Goal: Task Accomplishment & Management: Manage account settings

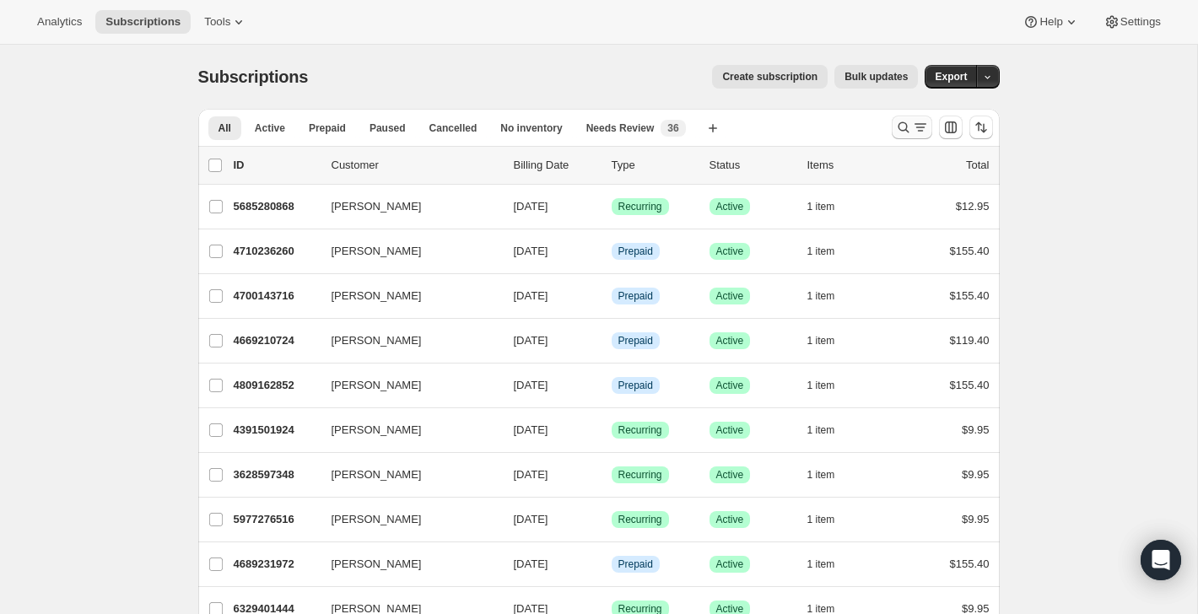
click at [912, 126] on icon "Search and filter results" at bounding box center [920, 127] width 17 height 17
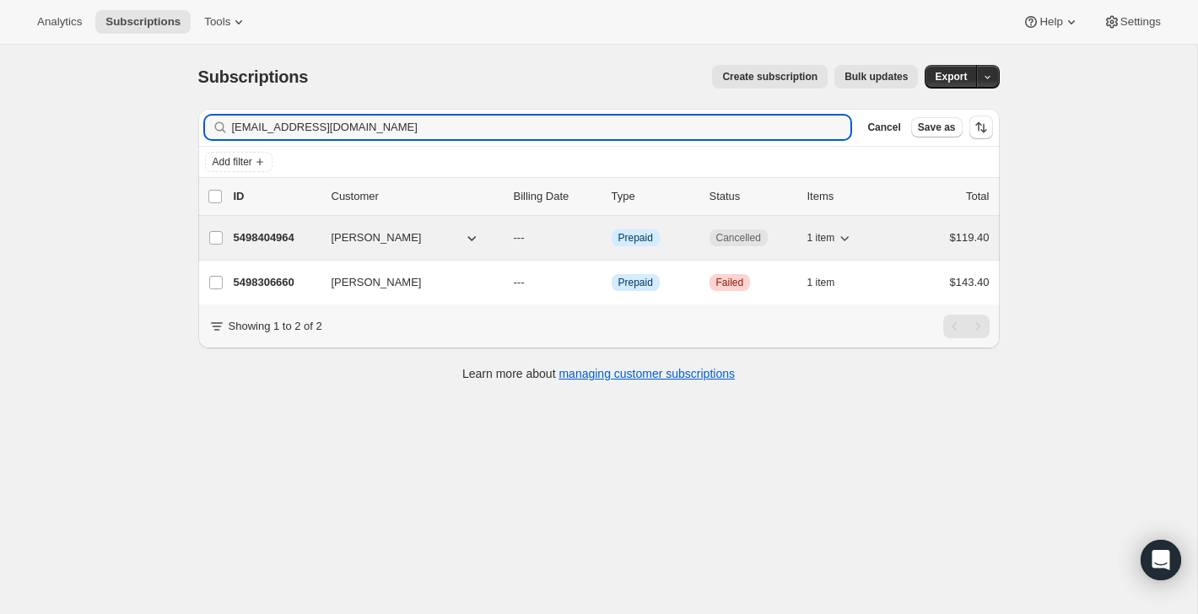
type input "[EMAIL_ADDRESS][DOMAIN_NAME]"
click at [889, 236] on div "1 item" at bounding box center [850, 238] width 84 height 24
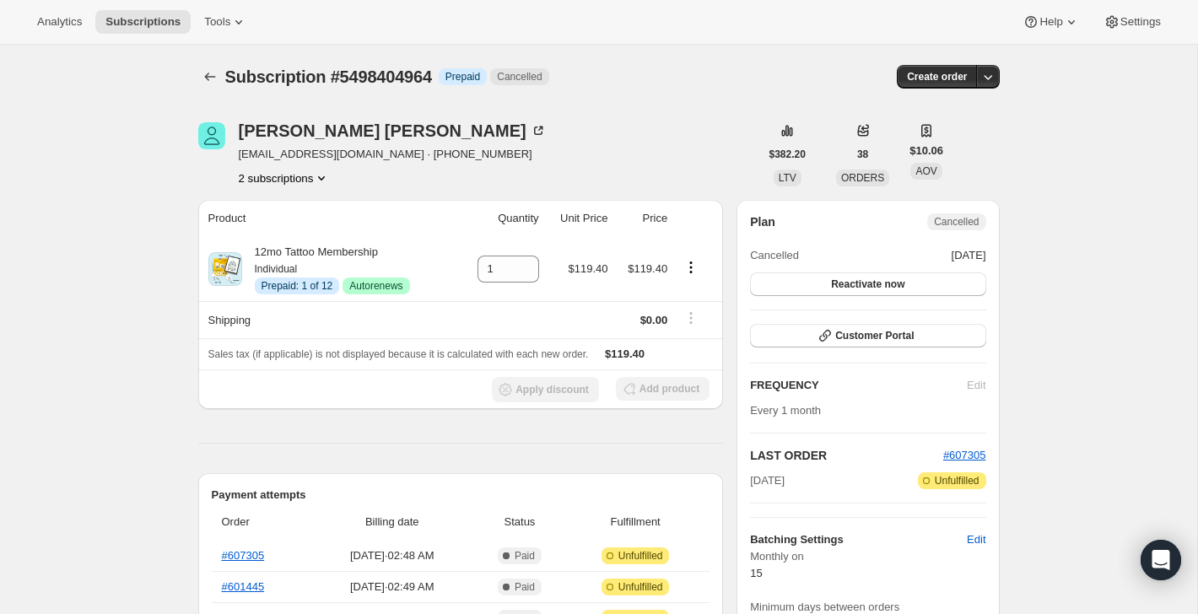
click at [293, 174] on button "2 subscriptions" at bounding box center [285, 178] width 92 height 17
click at [311, 210] on span "5498306660" at bounding box center [280, 210] width 111 height 17
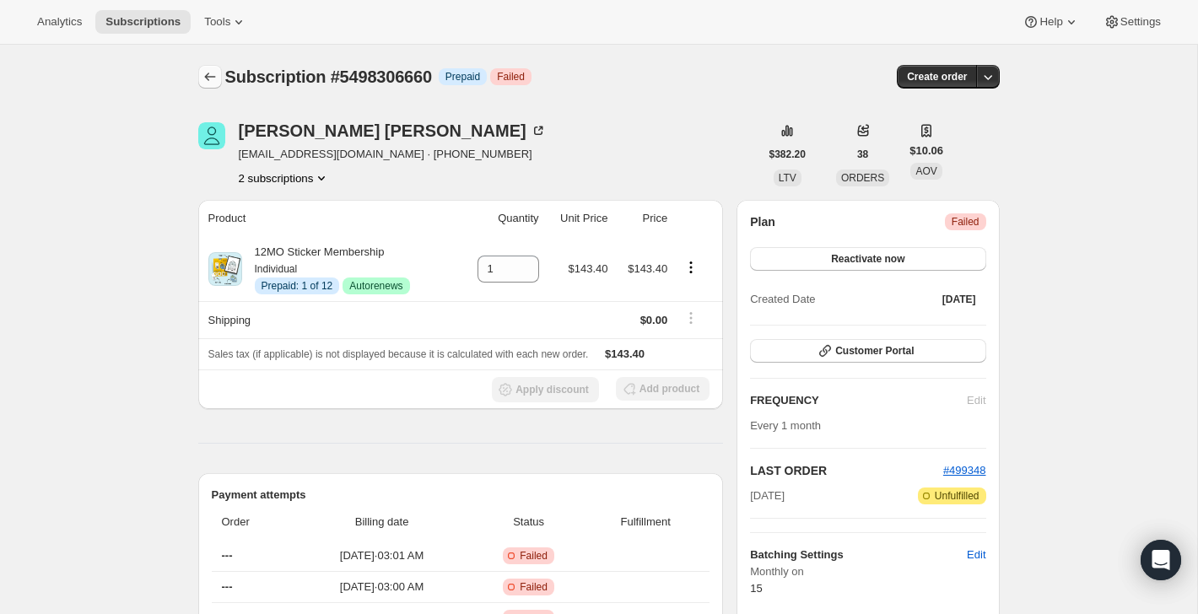
click at [209, 78] on icon "Subscriptions" at bounding box center [210, 76] width 17 height 17
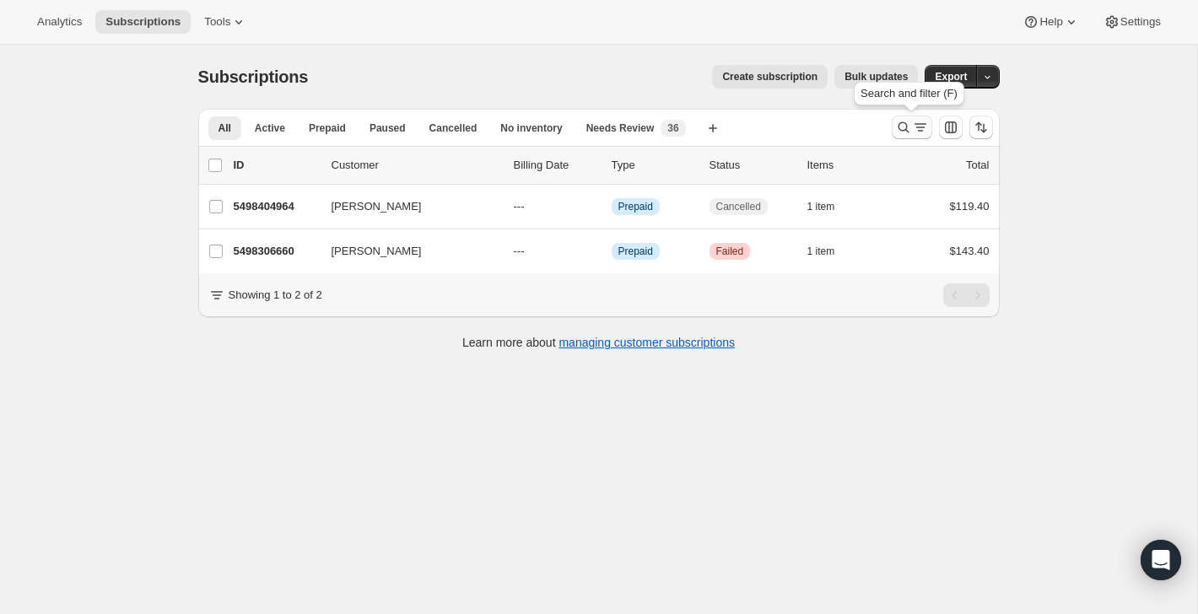
click at [923, 123] on icon "Search and filter results" at bounding box center [920, 127] width 17 height 17
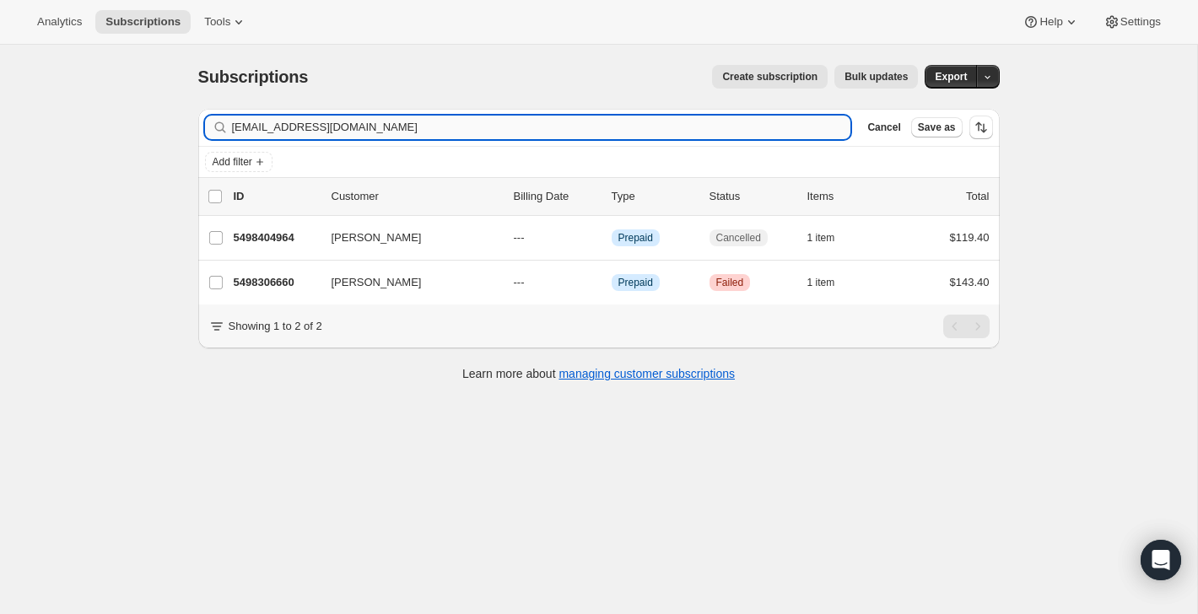
click at [770, 138] on input "[EMAIL_ADDRESS][DOMAIN_NAME]" at bounding box center [541, 128] width 619 height 24
click at [770, 136] on input "[EMAIL_ADDRESS][DOMAIN_NAME]" at bounding box center [541, 128] width 619 height 24
click at [770, 127] on input "[EMAIL_ADDRESS][DOMAIN_NAME]" at bounding box center [541, 128] width 619 height 24
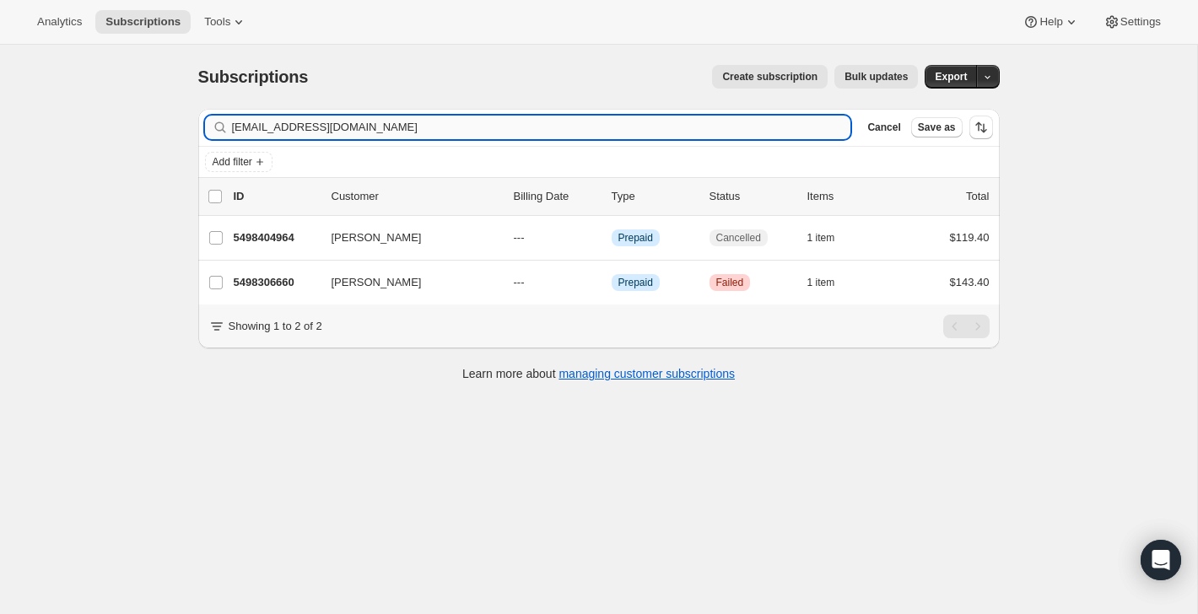
click at [770, 127] on input "[EMAIL_ADDRESS][DOMAIN_NAME]" at bounding box center [541, 128] width 619 height 24
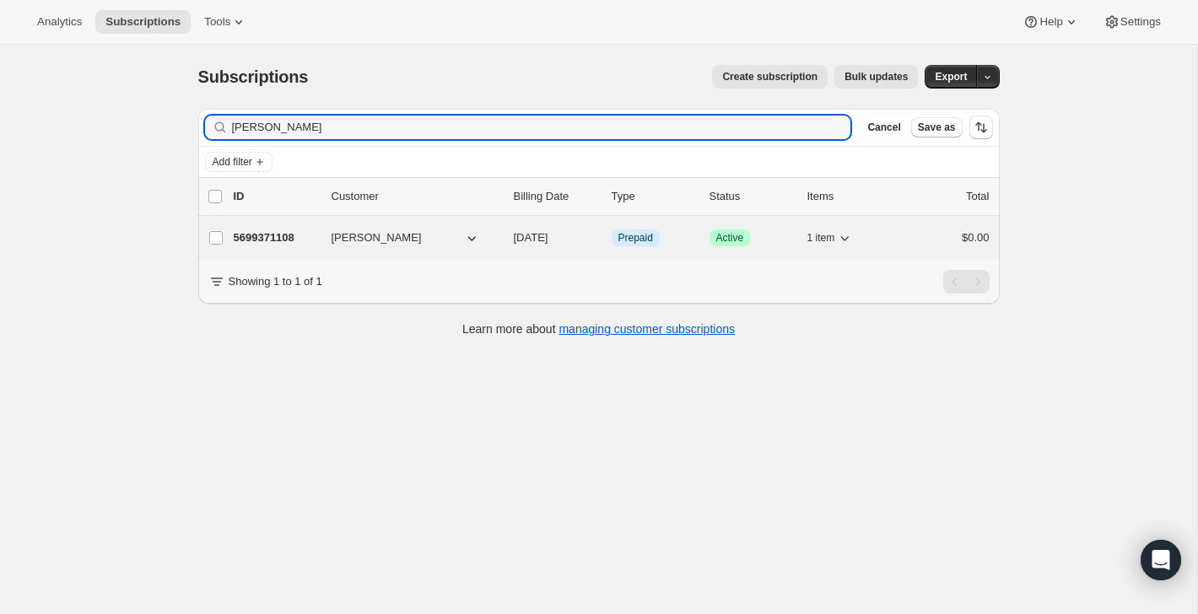
type input "[PERSON_NAME]"
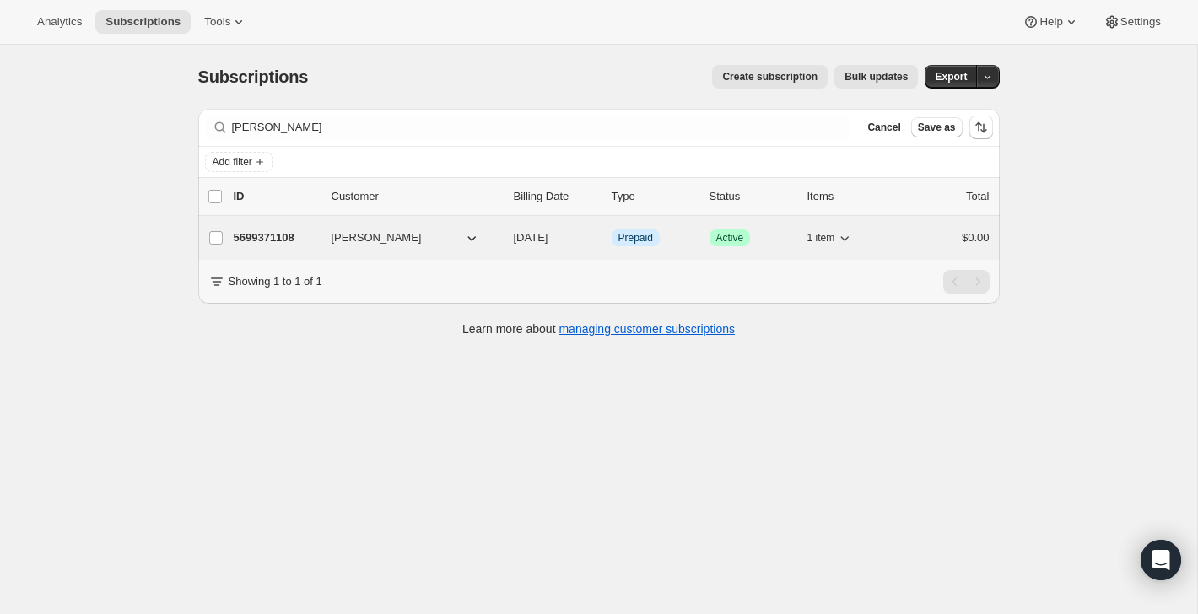
click at [921, 247] on div "5699371108 [PERSON_NAME] [DATE] Info Prepaid Success Active 1 item $0.00" at bounding box center [612, 238] width 756 height 24
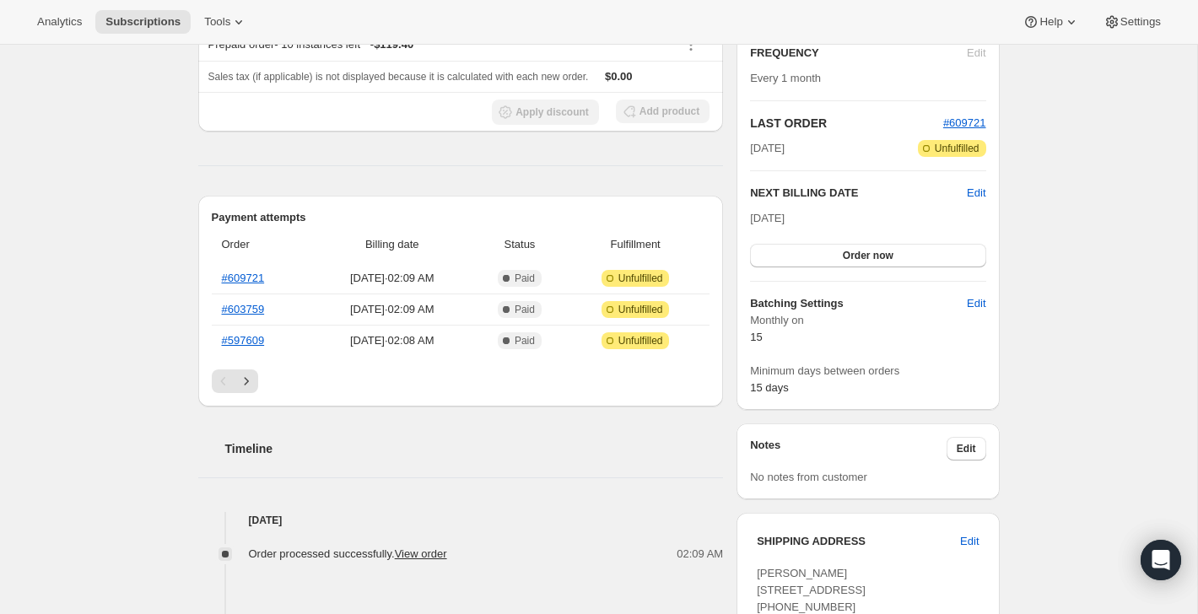
scroll to position [319, 0]
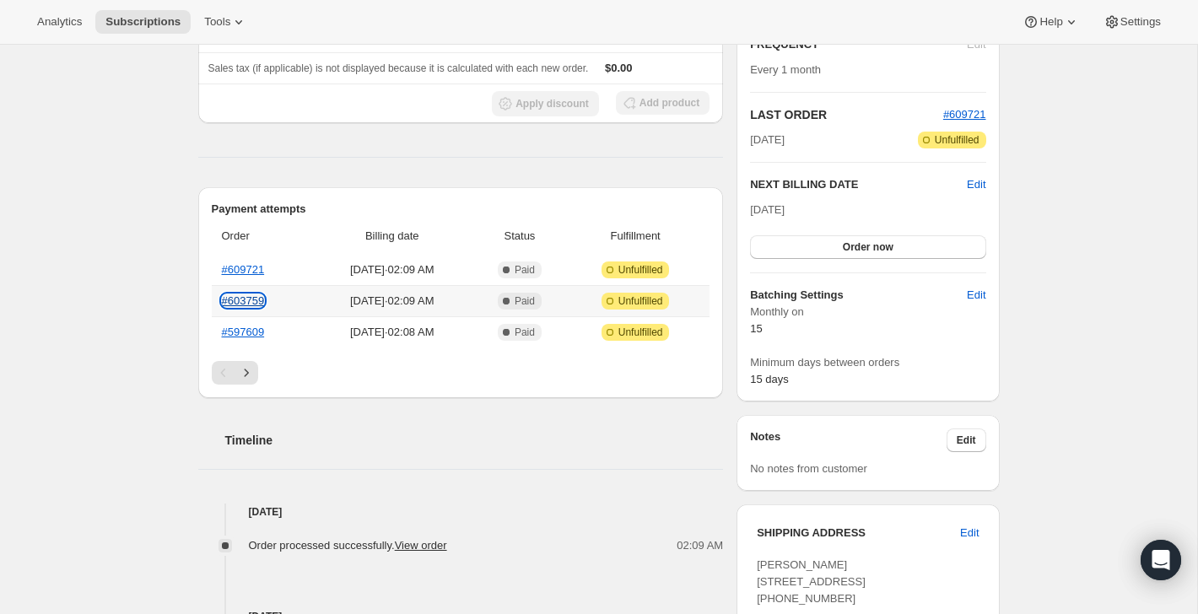
click at [254, 300] on link "#603759" at bounding box center [243, 301] width 43 height 13
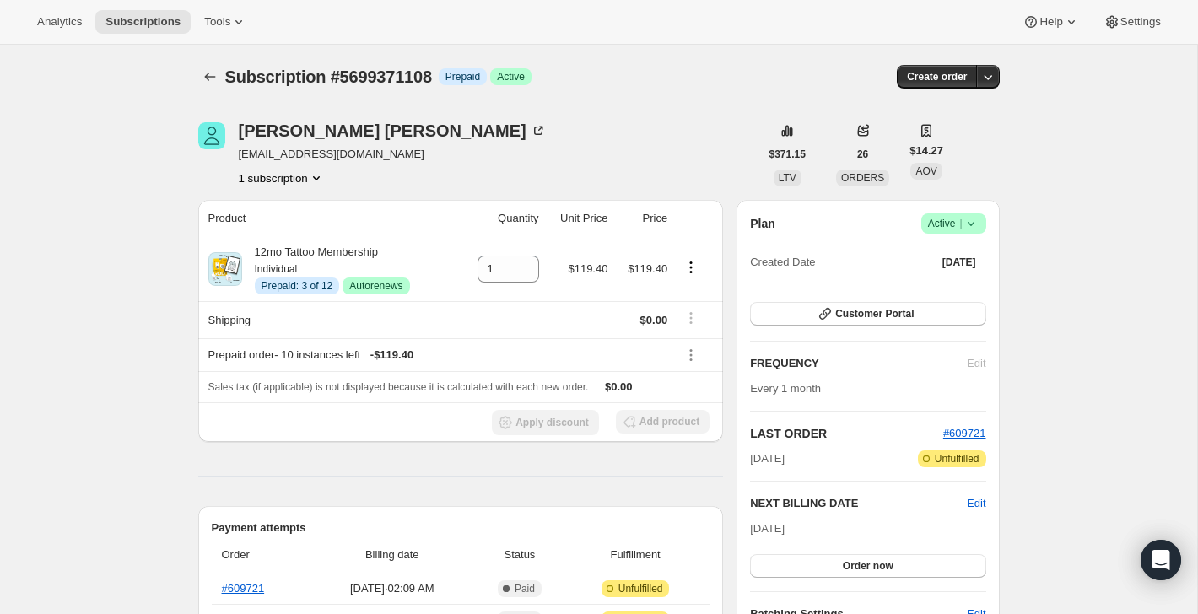
click at [938, 224] on span "Active |" at bounding box center [953, 223] width 51 height 17
click at [927, 284] on span "Cancel subscription" at bounding box center [948, 285] width 95 height 13
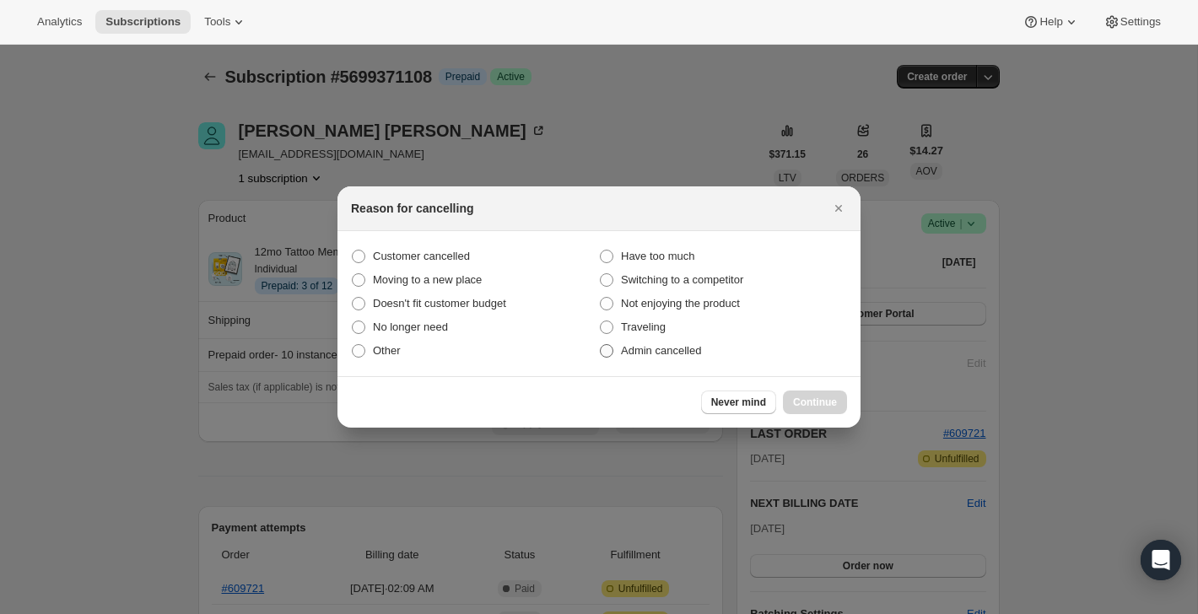
click at [706, 353] on label "Admin cancelled" at bounding box center [723, 351] width 248 height 24
click at [601, 345] on input "Admin cancelled" at bounding box center [600, 344] width 1 height 1
radio input "true"
click at [808, 391] on button "Continue" at bounding box center [815, 403] width 64 height 24
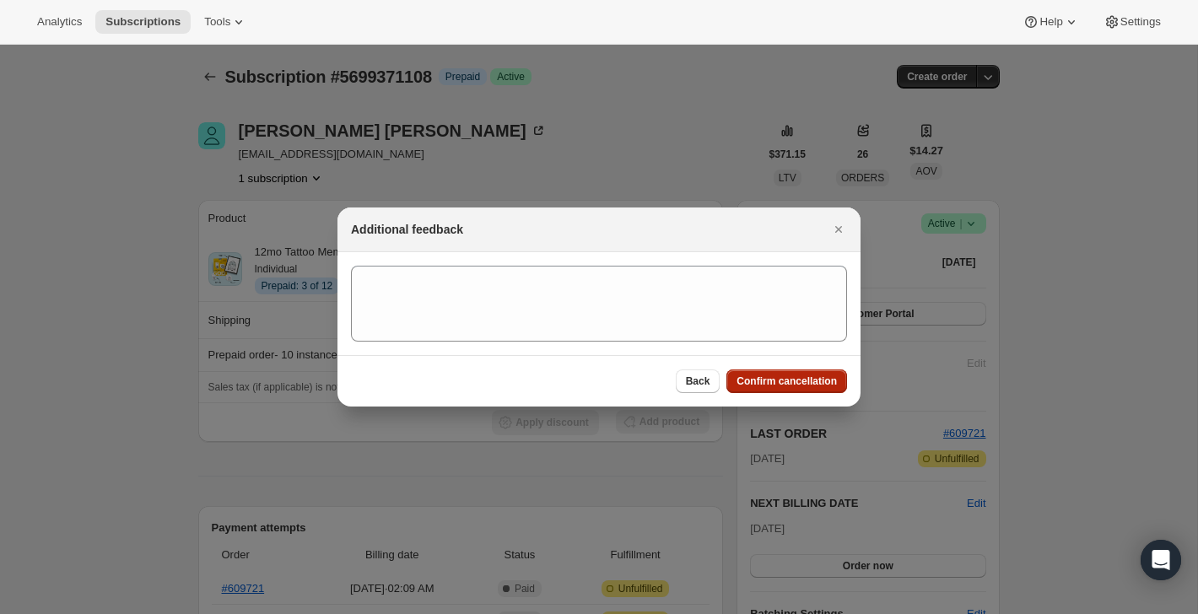
click at [808, 379] on span "Confirm cancellation" at bounding box center [787, 382] width 100 height 14
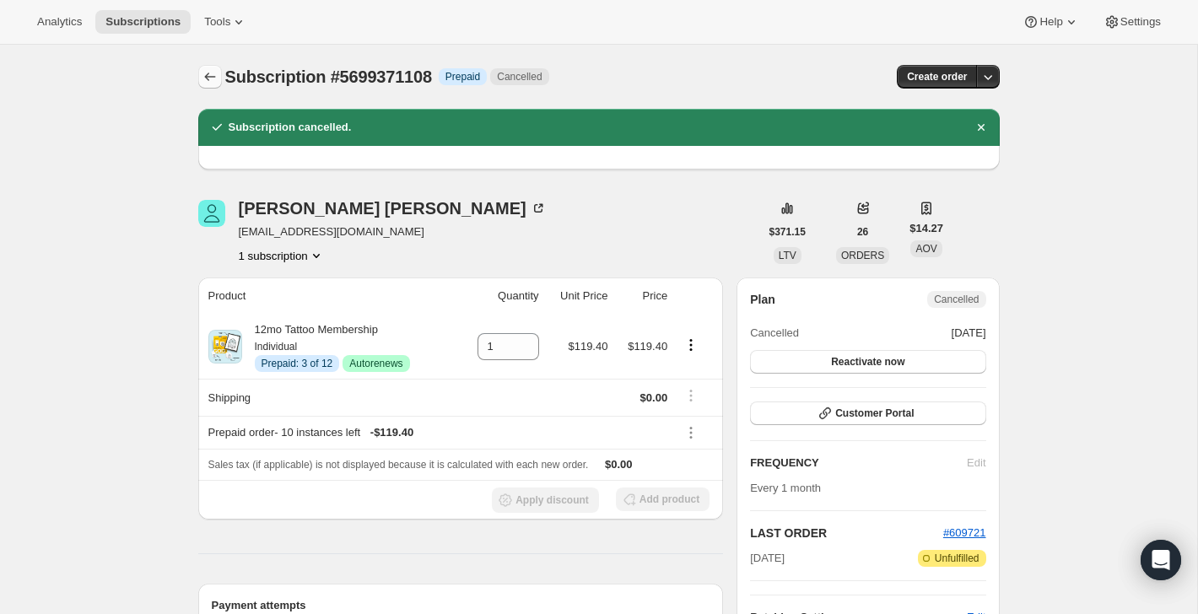
click at [200, 74] on button "Subscriptions" at bounding box center [210, 77] width 24 height 24
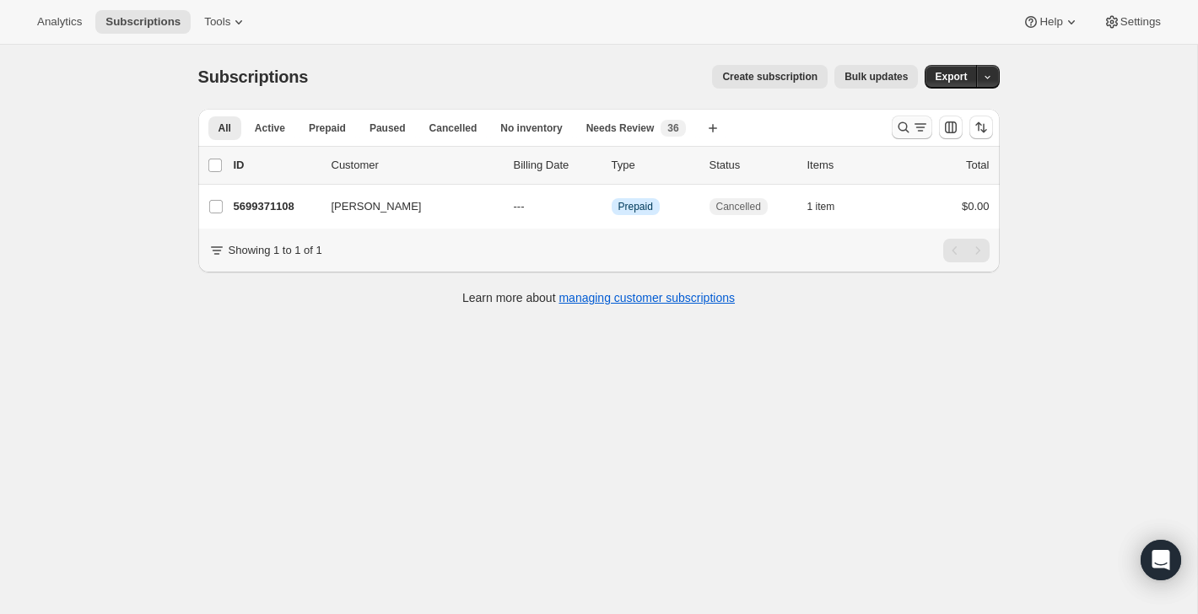
click at [919, 128] on icon "Search and filter results" at bounding box center [920, 127] width 17 height 17
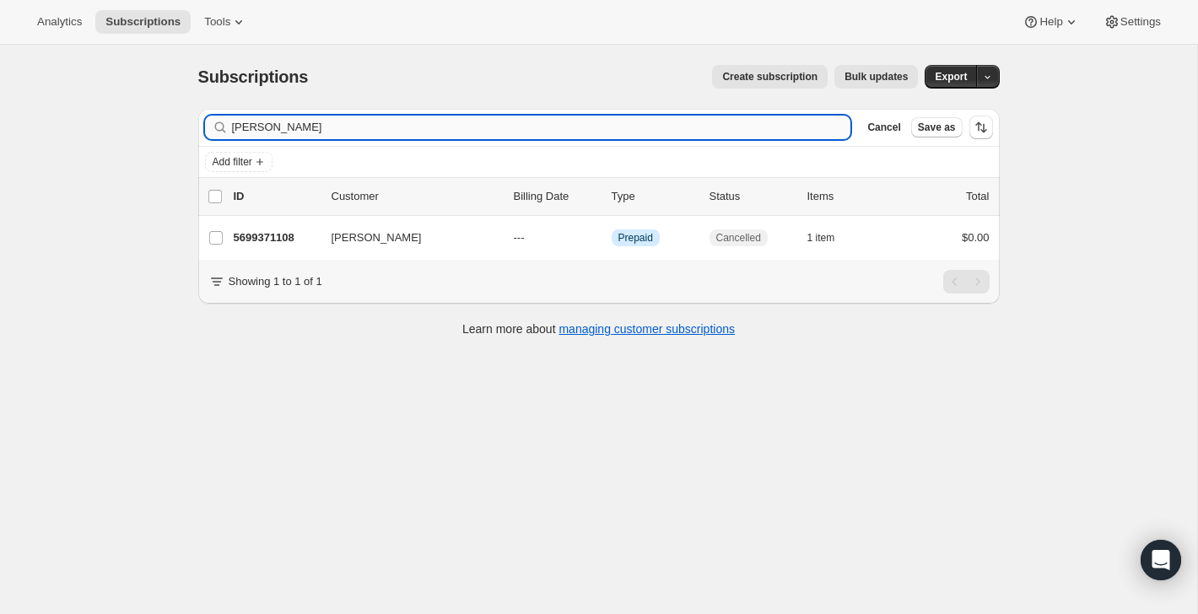
click at [252, 131] on input "[PERSON_NAME]" at bounding box center [541, 128] width 619 height 24
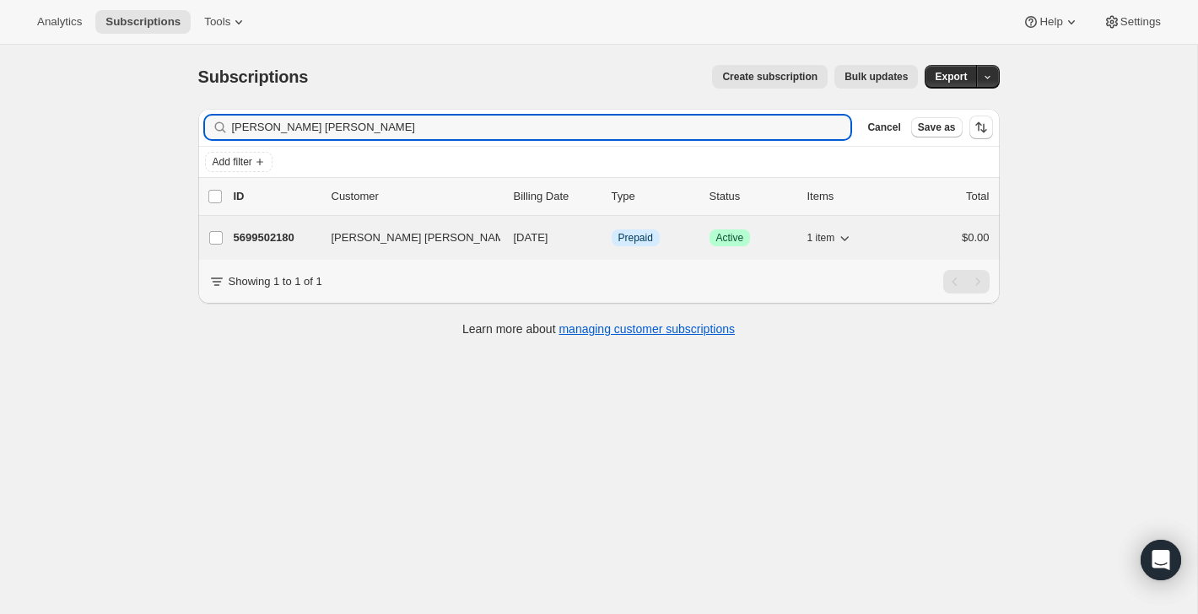
type input "[PERSON_NAME] [PERSON_NAME]"
click at [929, 232] on div "$0.00" at bounding box center [947, 238] width 84 height 17
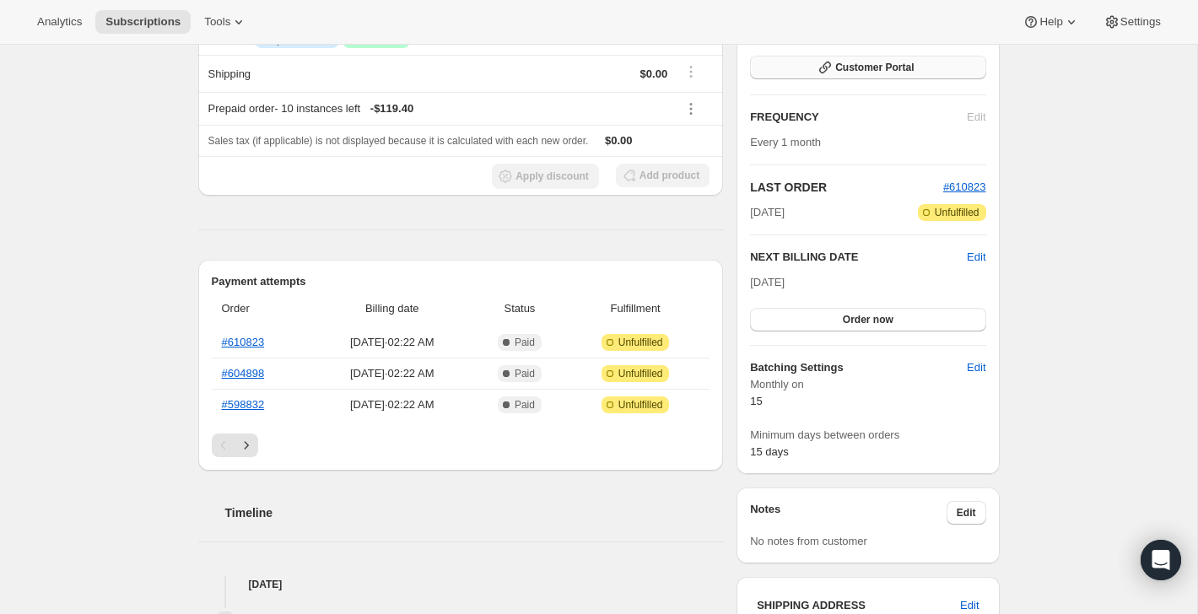
scroll to position [252, 0]
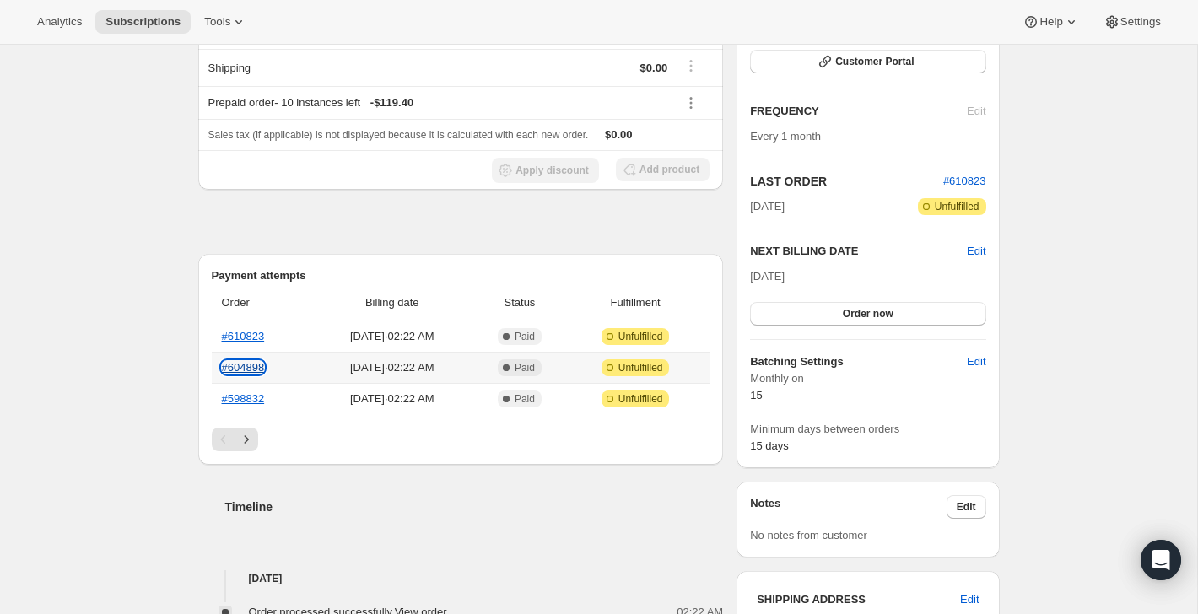
click at [251, 366] on link "#604898" at bounding box center [243, 367] width 43 height 13
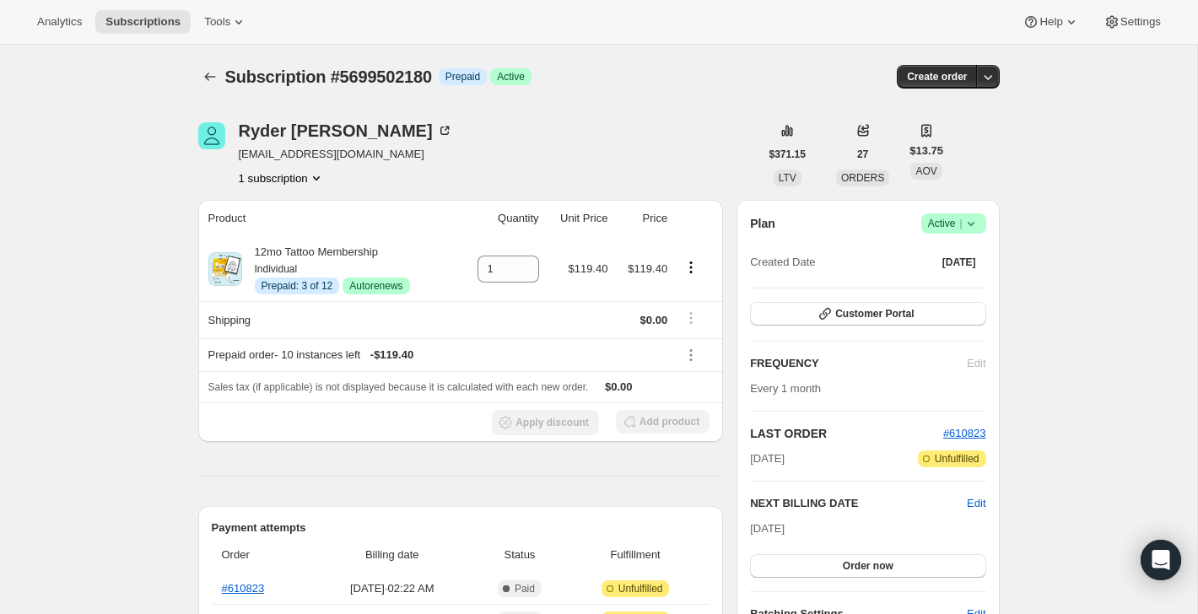
click at [959, 232] on span "Success Active |" at bounding box center [954, 223] width 65 height 20
click at [942, 279] on span "Cancel subscription" at bounding box center [948, 285] width 95 height 13
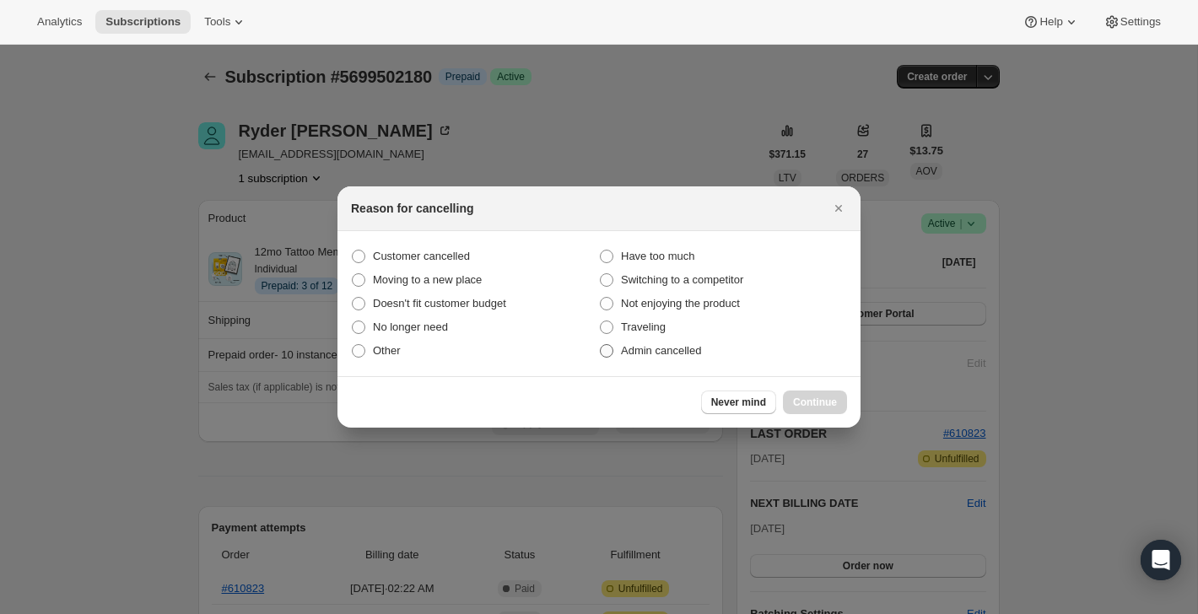
click at [712, 354] on label "Admin cancelled" at bounding box center [723, 351] width 248 height 24
click at [601, 345] on input "Admin cancelled" at bounding box center [600, 344] width 1 height 1
radio input "true"
click at [805, 399] on span "Continue" at bounding box center [815, 403] width 44 height 14
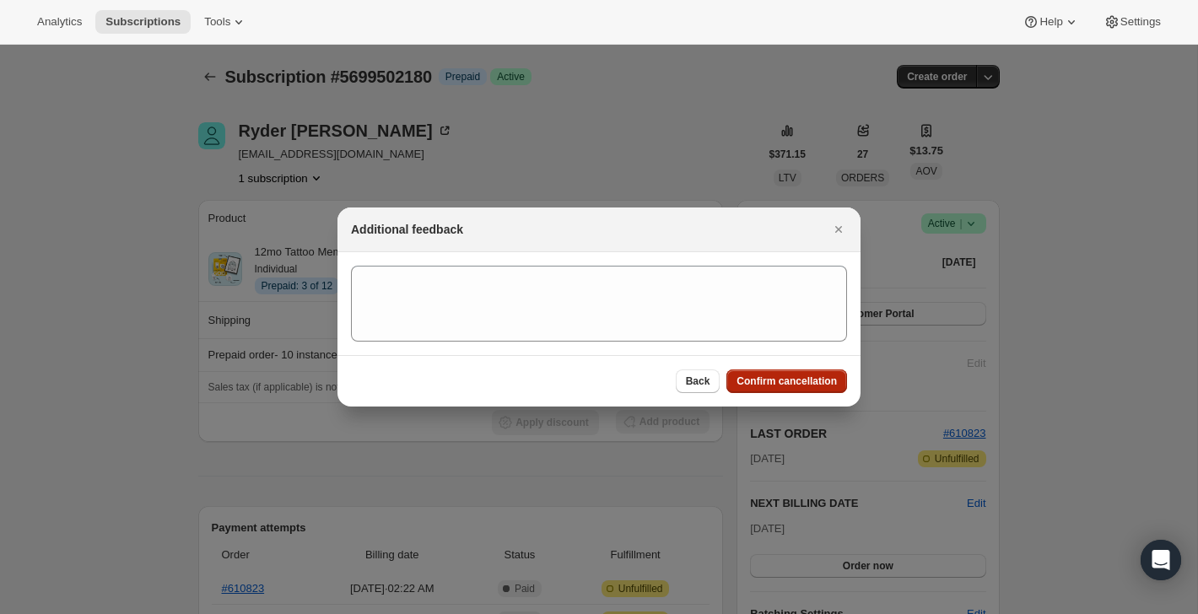
click at [808, 381] on span "Confirm cancellation" at bounding box center [787, 382] width 100 height 14
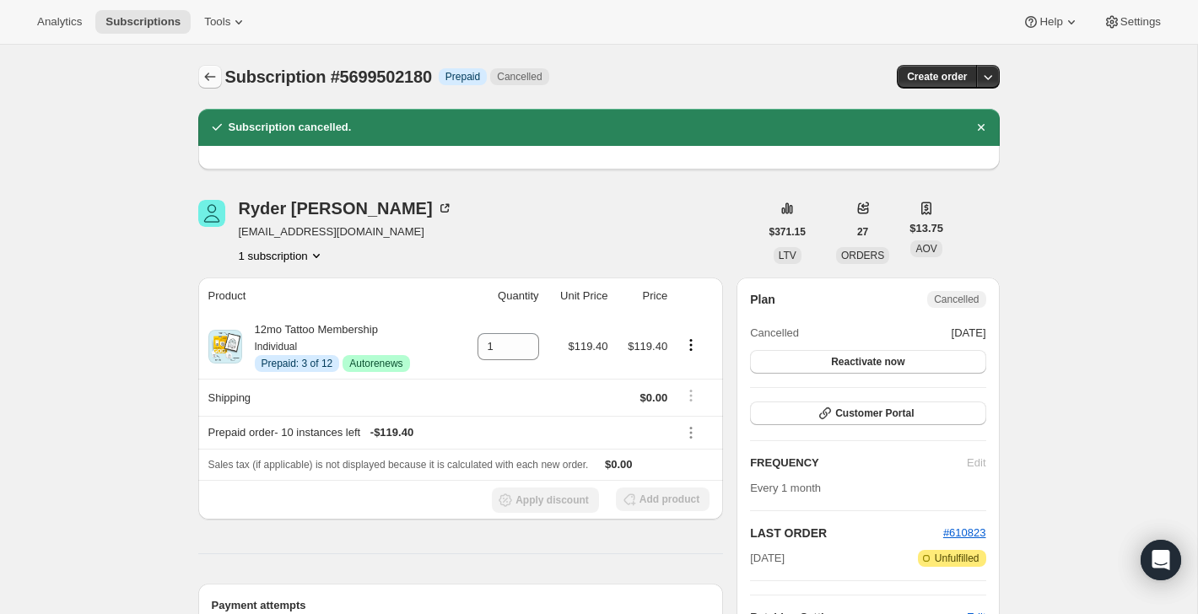
click at [211, 86] on button "Subscriptions" at bounding box center [210, 77] width 24 height 24
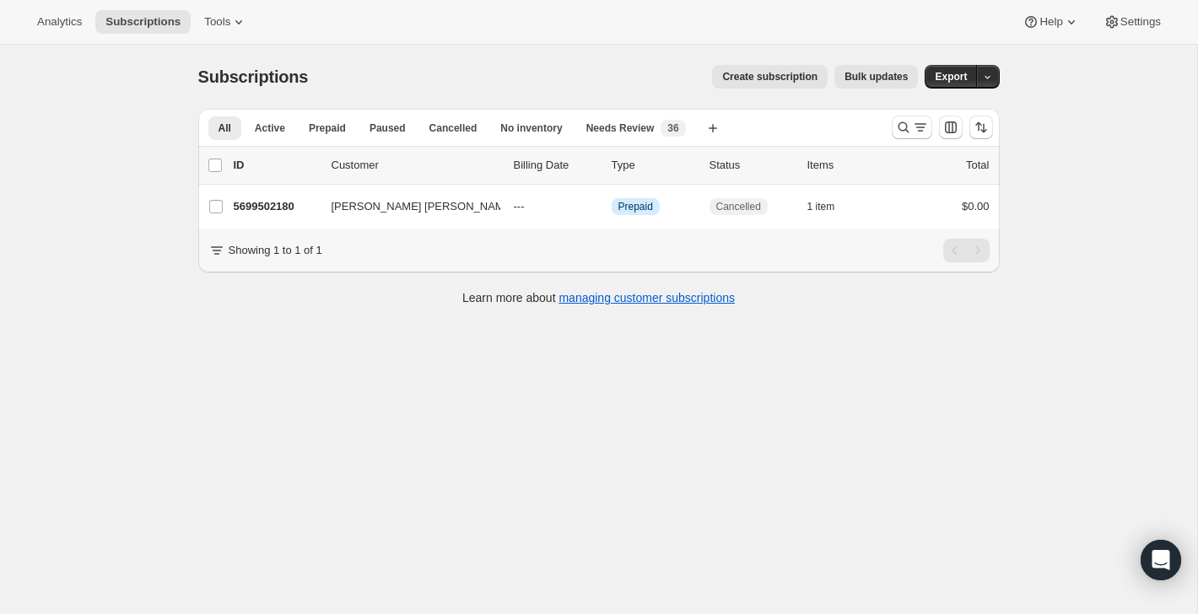
click at [896, 115] on div at bounding box center [942, 128] width 115 height 34
click at [900, 128] on icon "Search and filter results" at bounding box center [903, 127] width 17 height 17
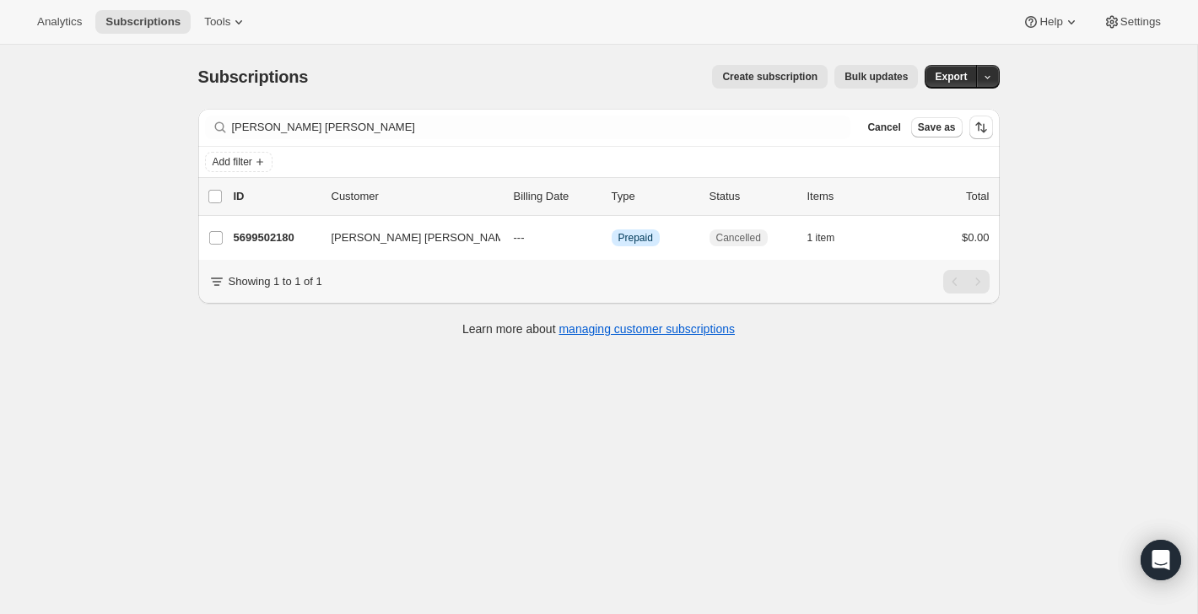
click at [843, 118] on div "[PERSON_NAME] [PERSON_NAME] Clear" at bounding box center [528, 128] width 646 height 24
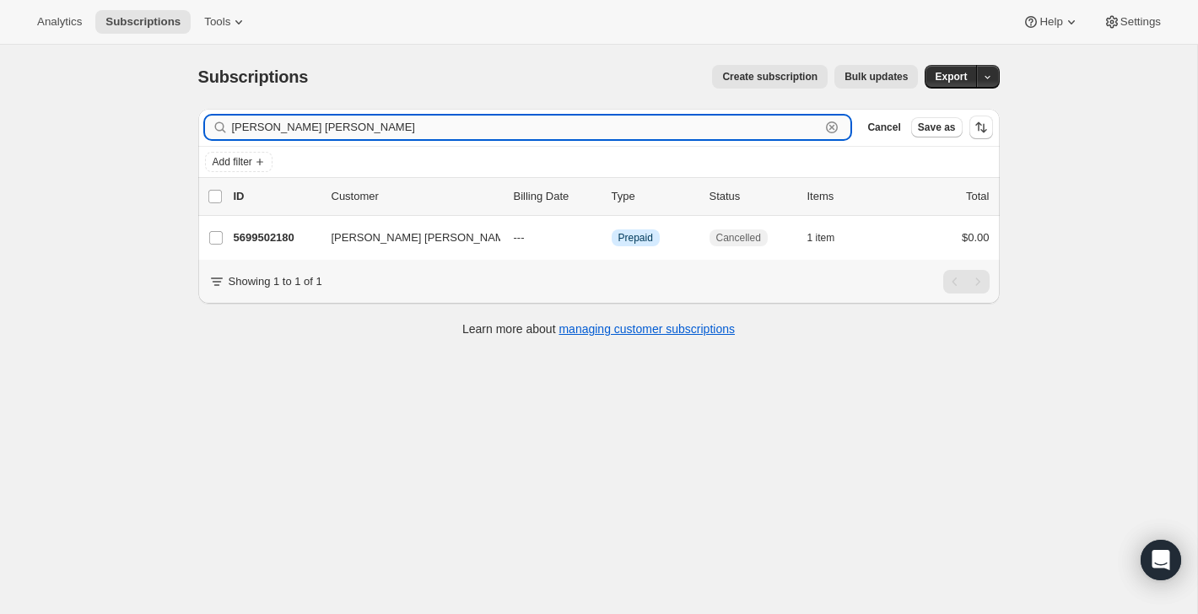
click at [807, 121] on input "[PERSON_NAME] [PERSON_NAME]" at bounding box center [526, 128] width 589 height 24
paste input "[EMAIL_ADDRESS][PERSON_NAME][DOMAIN_NAME]"
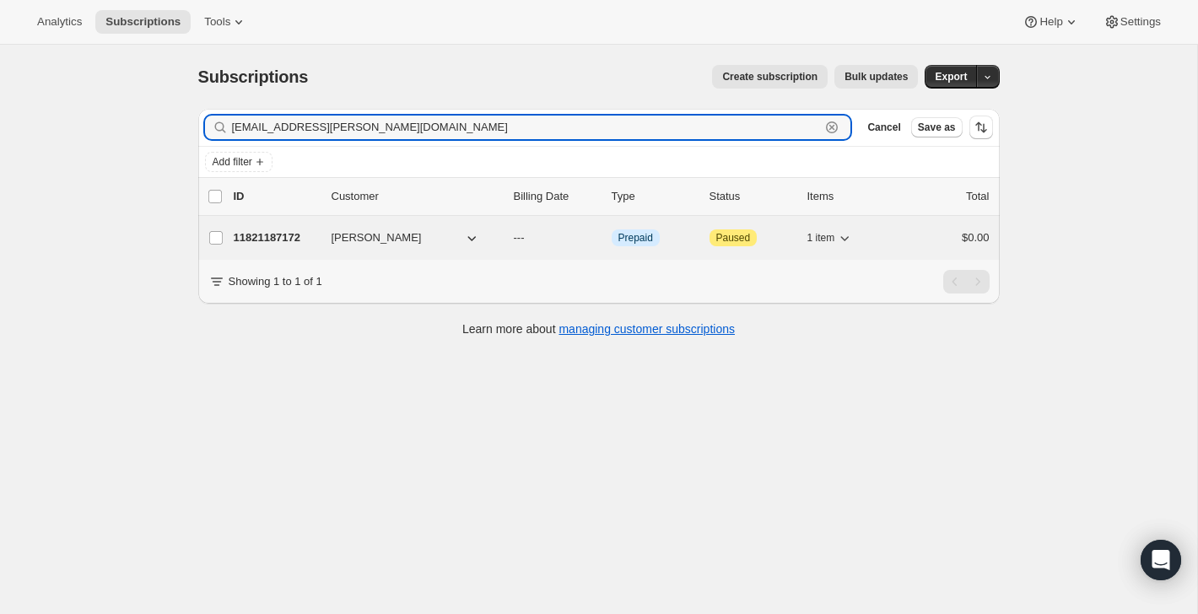
type input "[EMAIL_ADDRESS][PERSON_NAME][DOMAIN_NAME]"
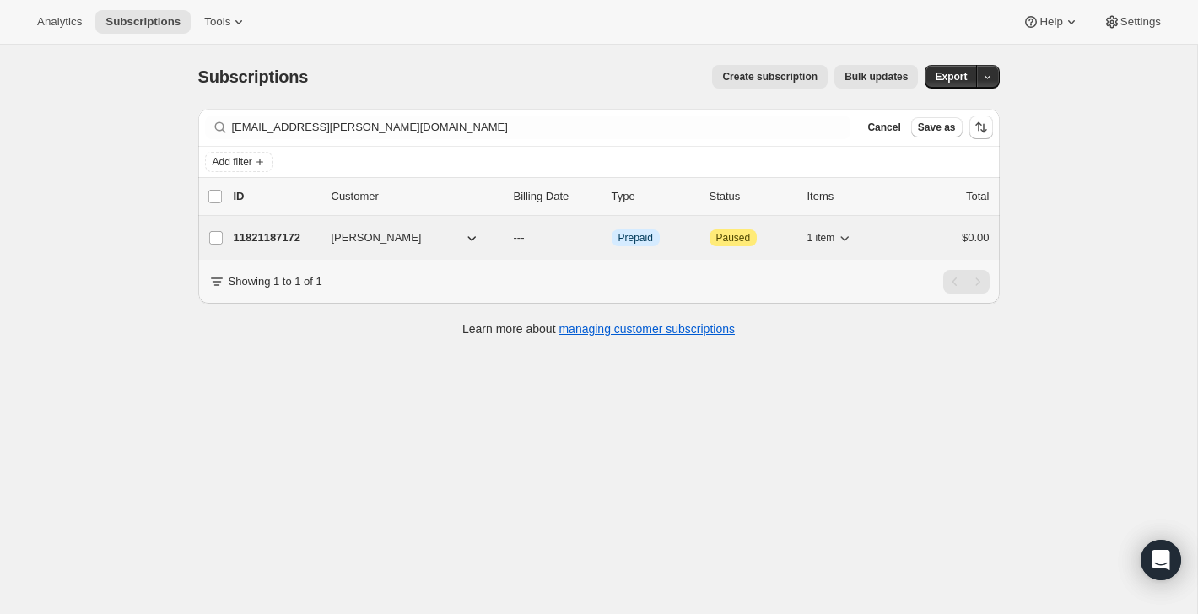
click at [907, 232] on div "$0.00" at bounding box center [947, 238] width 84 height 17
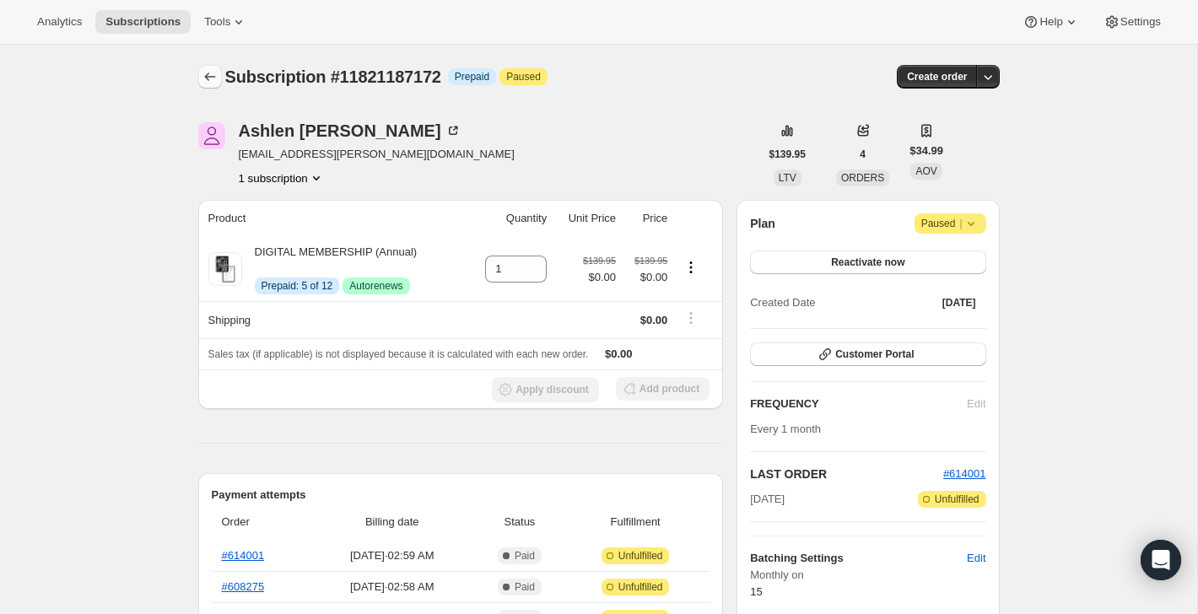
click at [204, 66] on button "Subscriptions" at bounding box center [210, 77] width 24 height 24
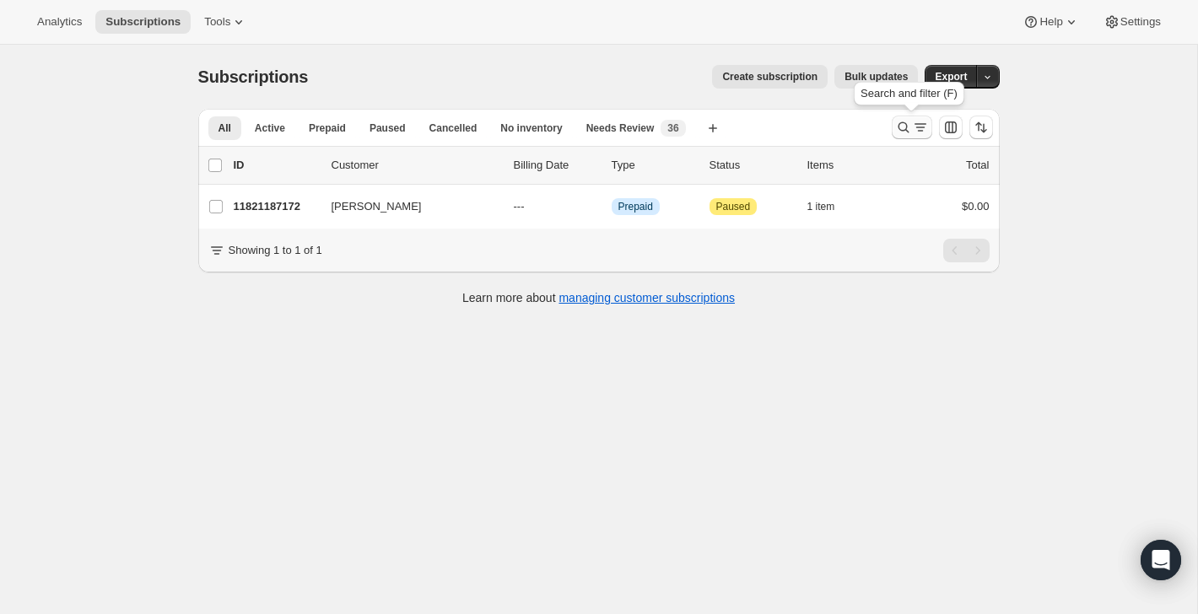
click at [904, 122] on icon "Search and filter results" at bounding box center [903, 127] width 17 height 17
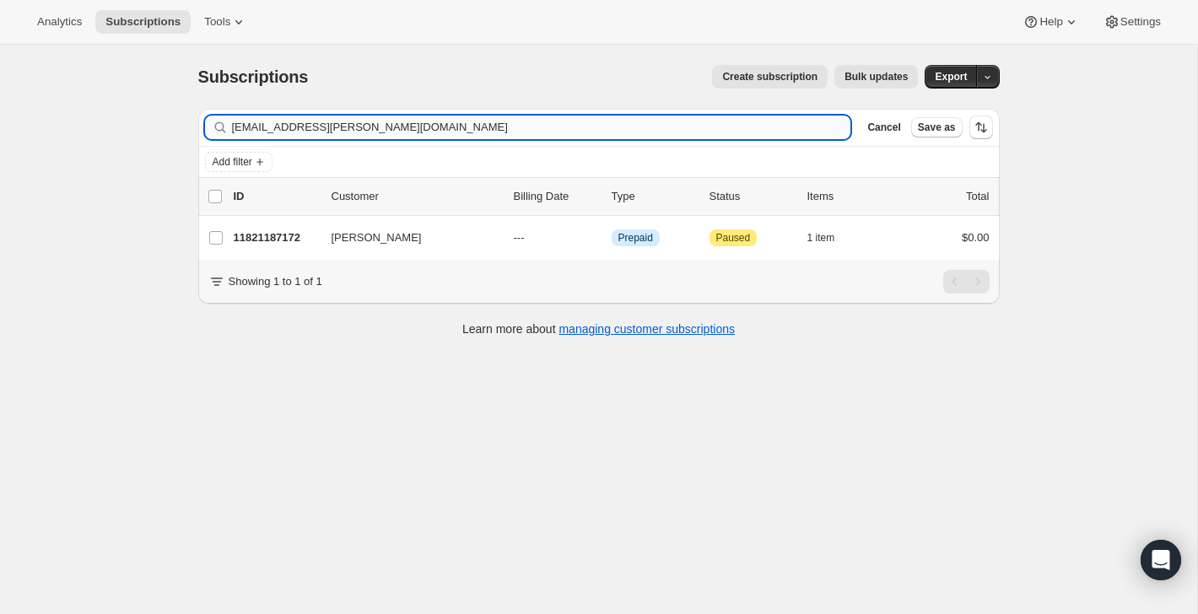
click at [760, 125] on input "[EMAIL_ADDRESS][PERSON_NAME][DOMAIN_NAME]" at bounding box center [541, 128] width 619 height 24
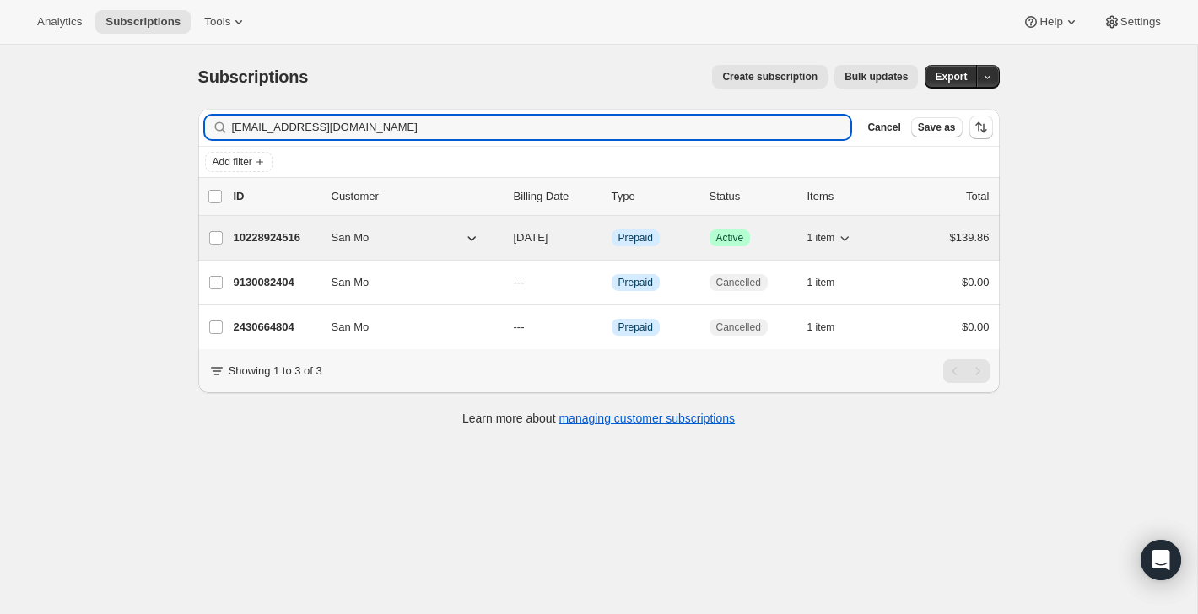
type input "[EMAIL_ADDRESS][DOMAIN_NAME]"
click at [887, 235] on div "1 item" at bounding box center [850, 238] width 84 height 24
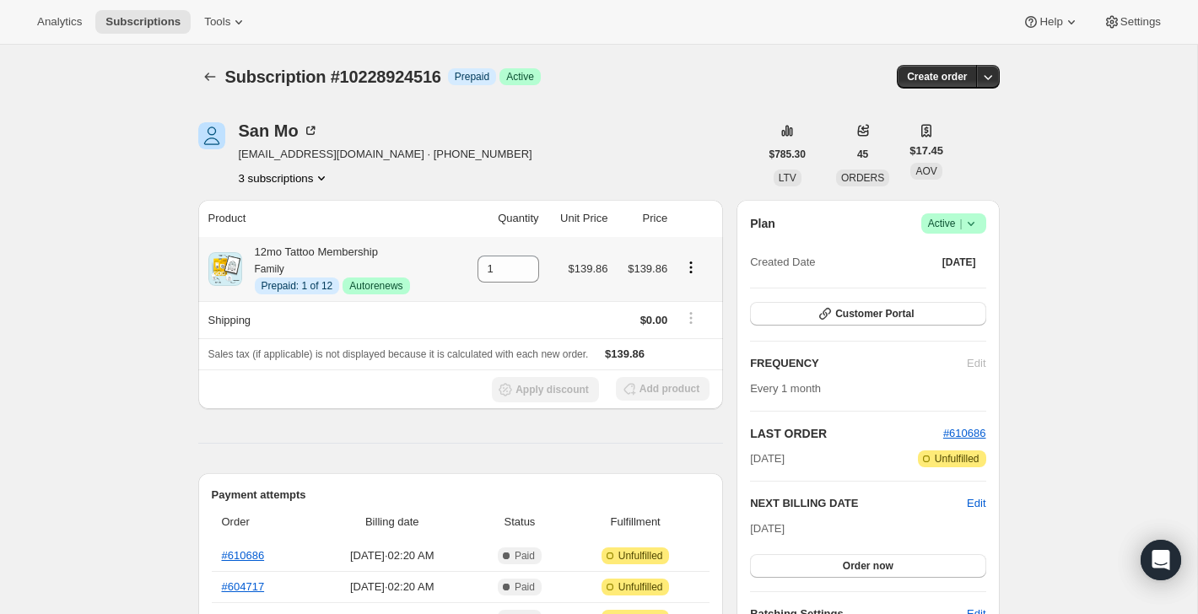
scroll to position [1, 0]
click at [966, 222] on icon at bounding box center [971, 222] width 17 height 17
click at [719, 105] on div "Subscription #10228924516. This page is ready Subscription #10228924516 Info Pr…" at bounding box center [599, 76] width 802 height 64
click at [943, 223] on span "Active |" at bounding box center [953, 222] width 51 height 17
click at [943, 263] on span "Pause subscription" at bounding box center [948, 256] width 95 height 17
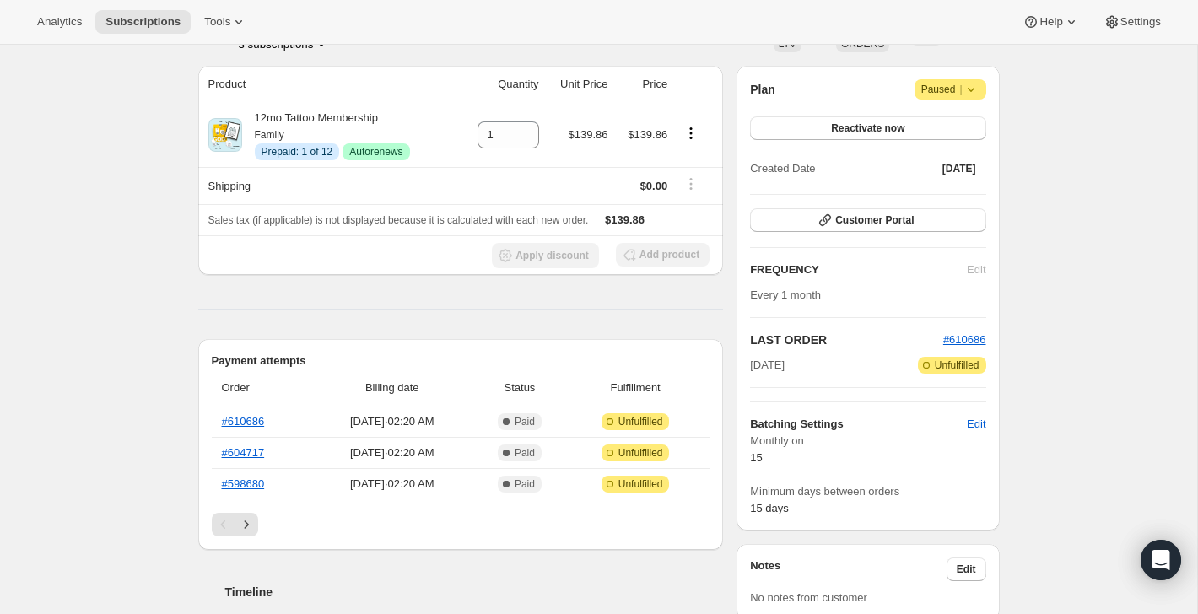
scroll to position [0, 0]
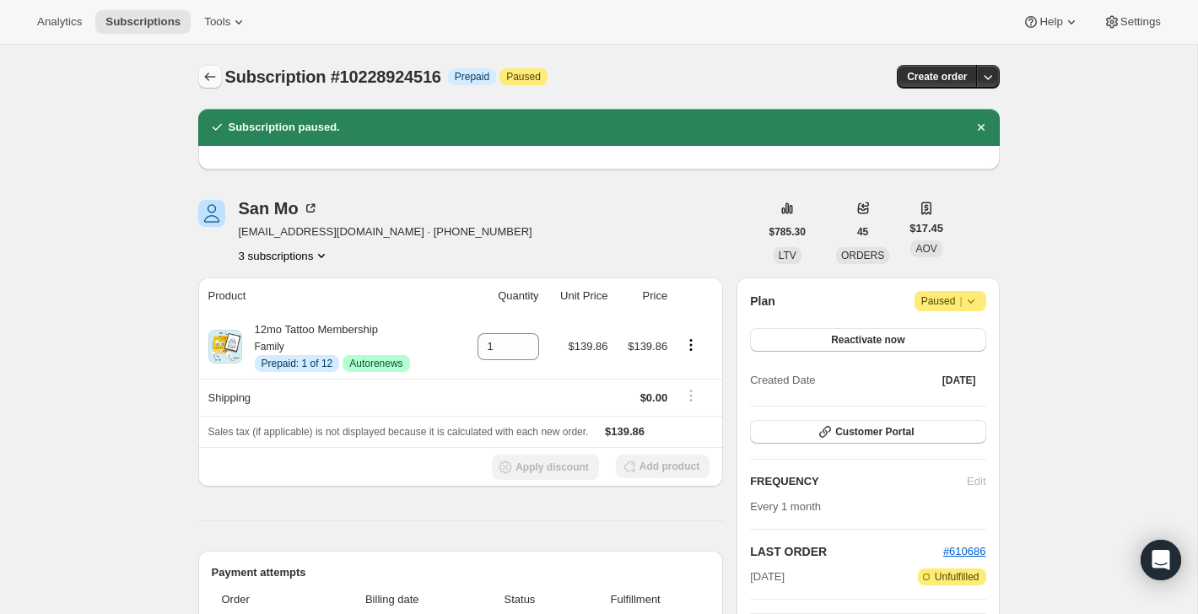
click at [203, 75] on icon "Subscriptions" at bounding box center [210, 76] width 17 height 17
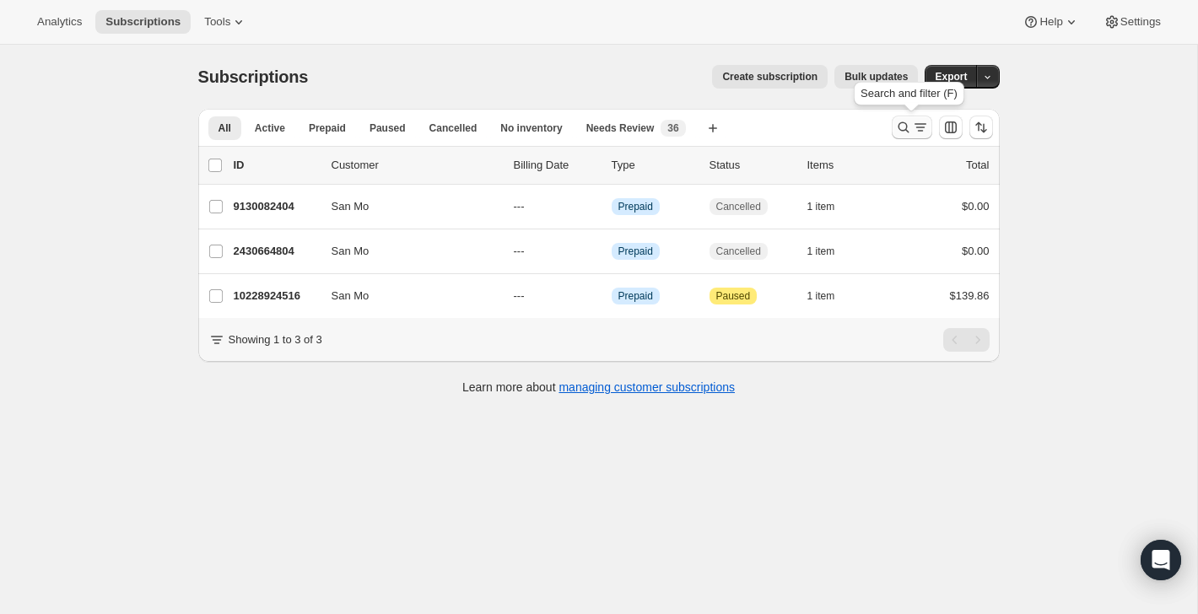
click at [912, 135] on icon "Search and filter results" at bounding box center [920, 127] width 17 height 17
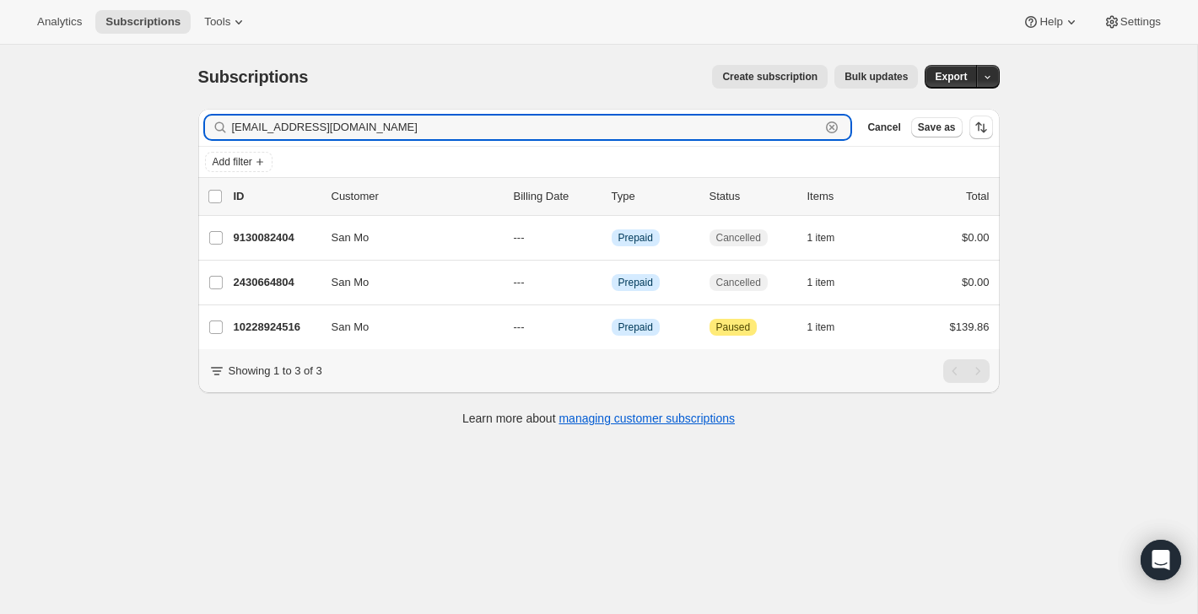
click at [830, 130] on icon "button" at bounding box center [832, 127] width 17 height 17
